Goal: Complete application form

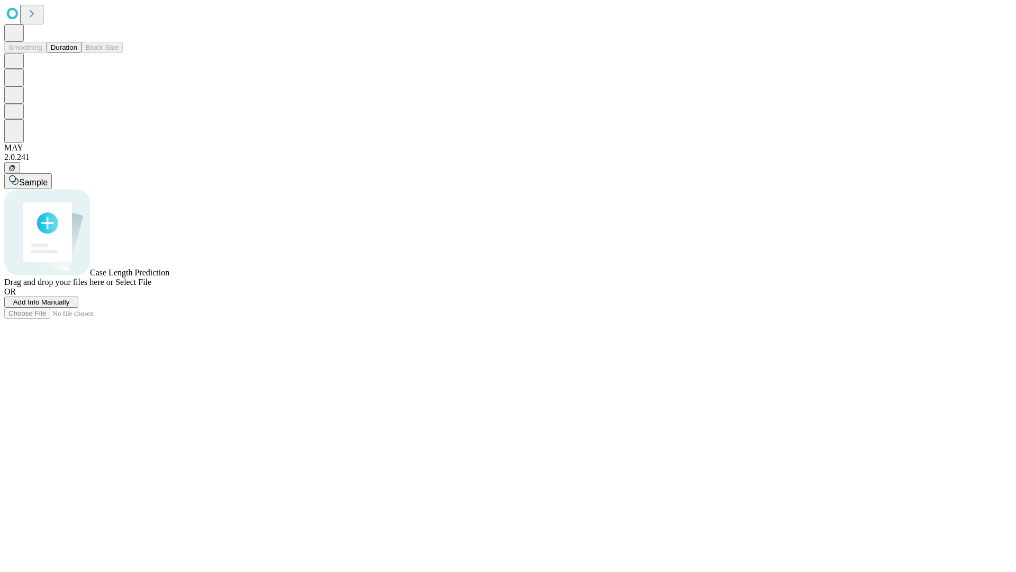
click at [70, 306] on span "Add Info Manually" at bounding box center [41, 302] width 57 height 8
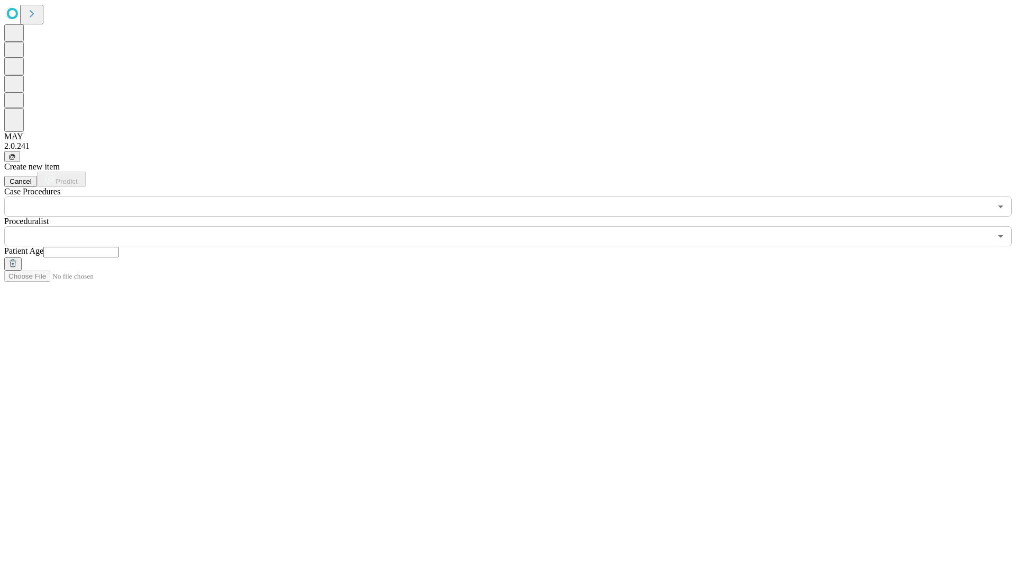
click at [119, 247] on input "text" at bounding box center [80, 252] width 75 height 11
type input "**"
click at [515, 226] on input "text" at bounding box center [497, 236] width 987 height 20
